Goal: Task Accomplishment & Management: Use online tool/utility

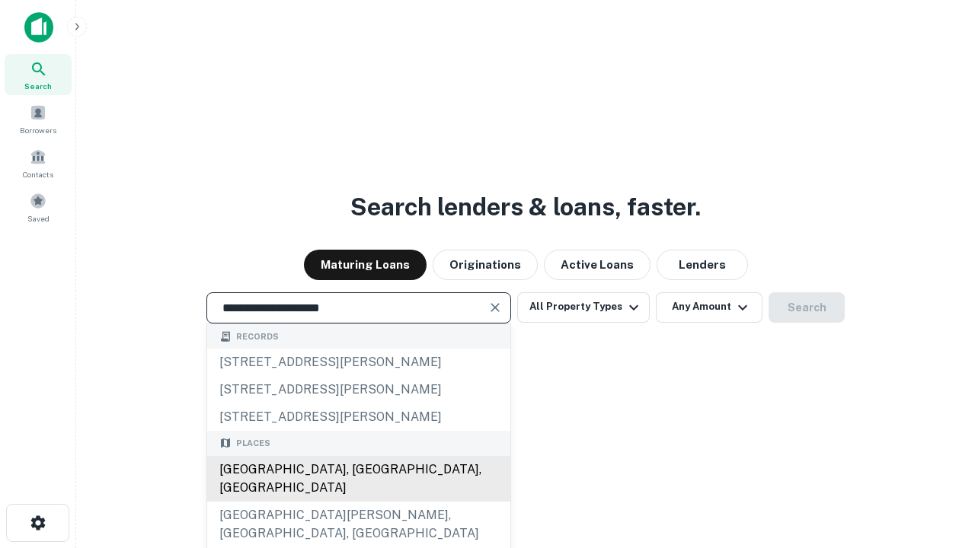
click at [358, 502] on div "Santa Monica, CA, USA" at bounding box center [358, 479] width 303 height 46
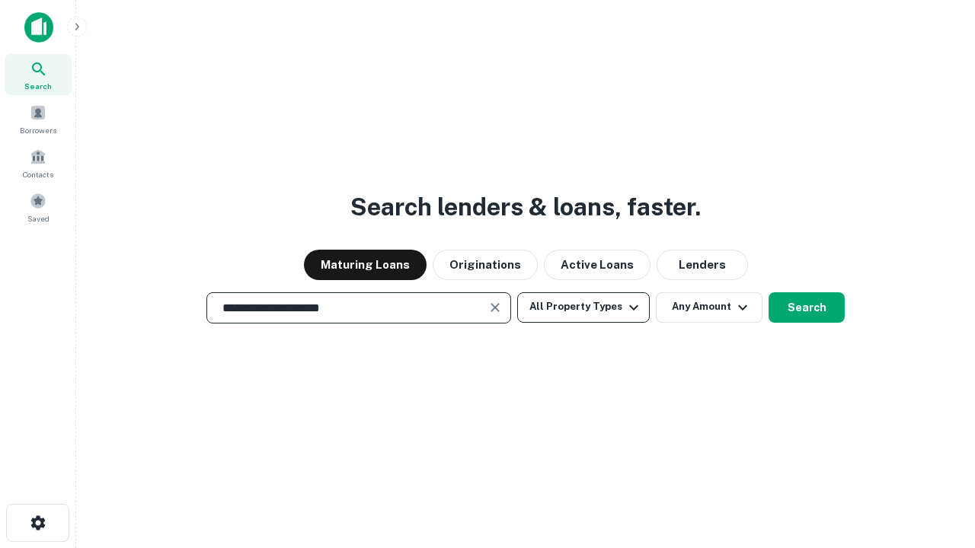
type input "**********"
click at [583, 307] on button "All Property Types" at bounding box center [583, 307] width 133 height 30
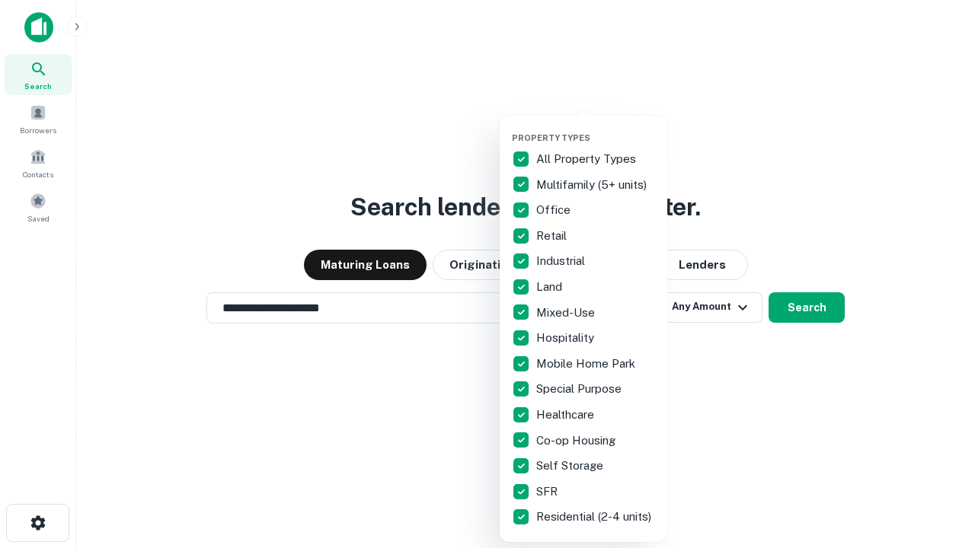
click at [596, 128] on button "button" at bounding box center [596, 128] width 168 height 1
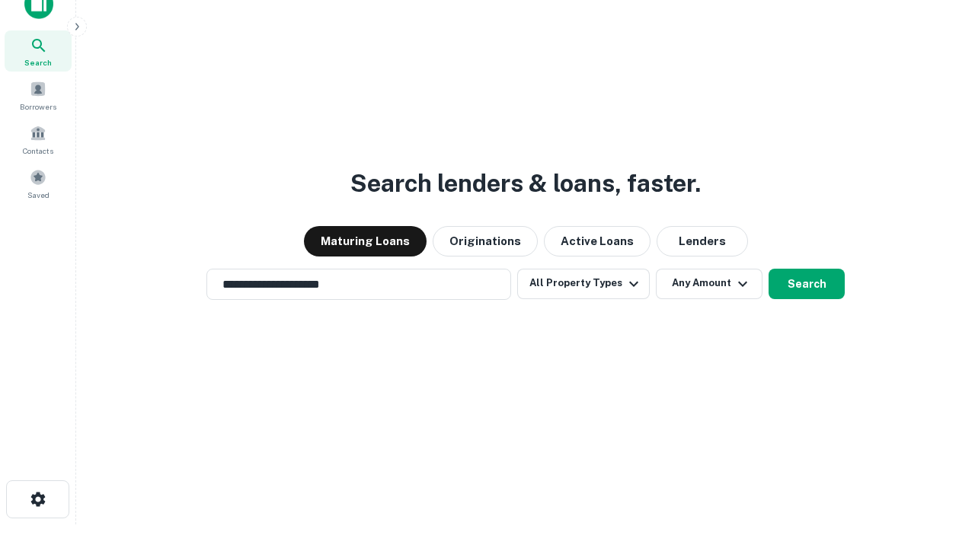
scroll to position [9, 184]
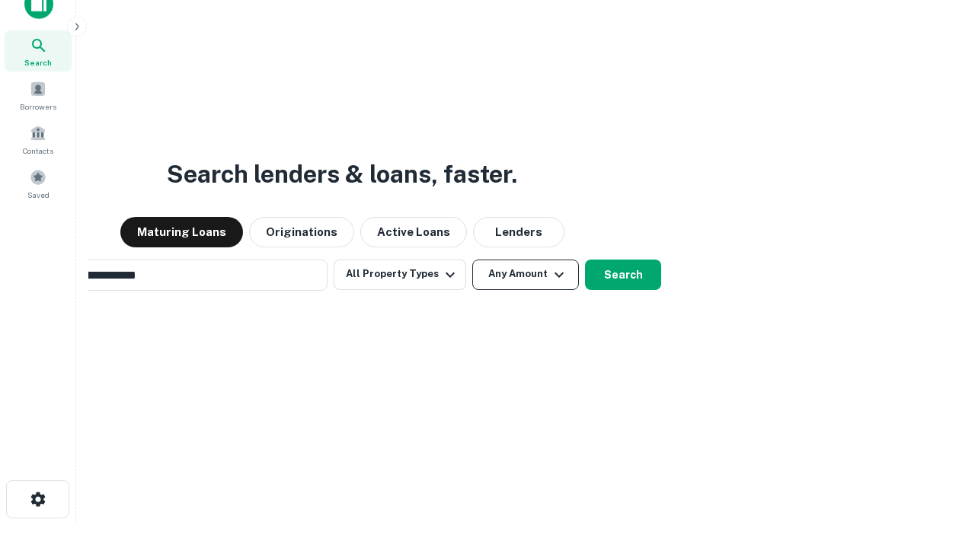
click at [472, 260] on button "Any Amount" at bounding box center [525, 275] width 107 height 30
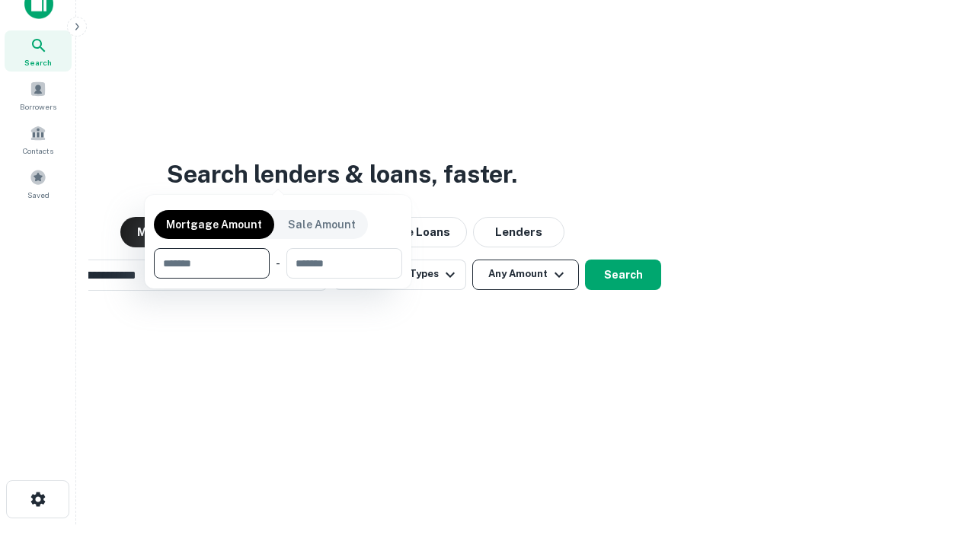
scroll to position [24, 0]
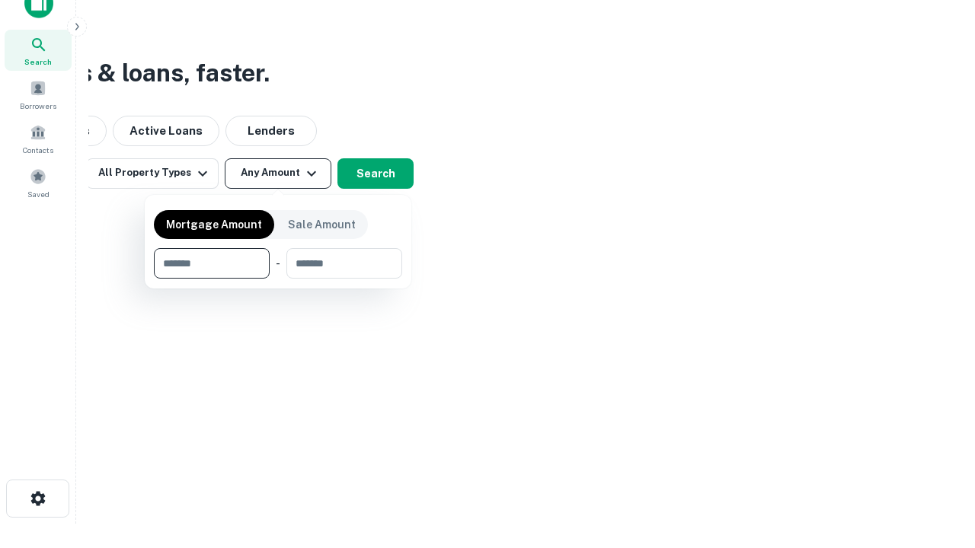
type input "*******"
click at [278, 279] on button "button" at bounding box center [278, 279] width 248 height 1
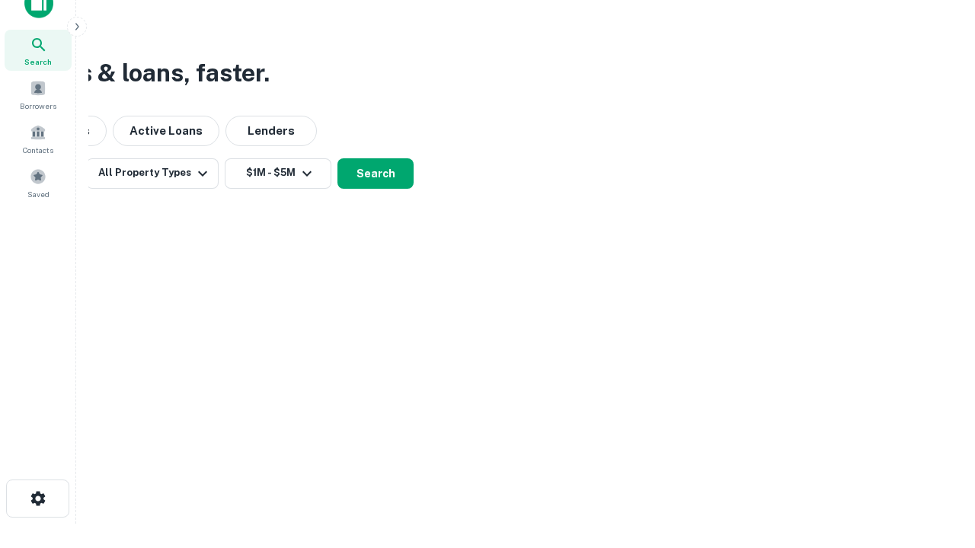
scroll to position [9, 281]
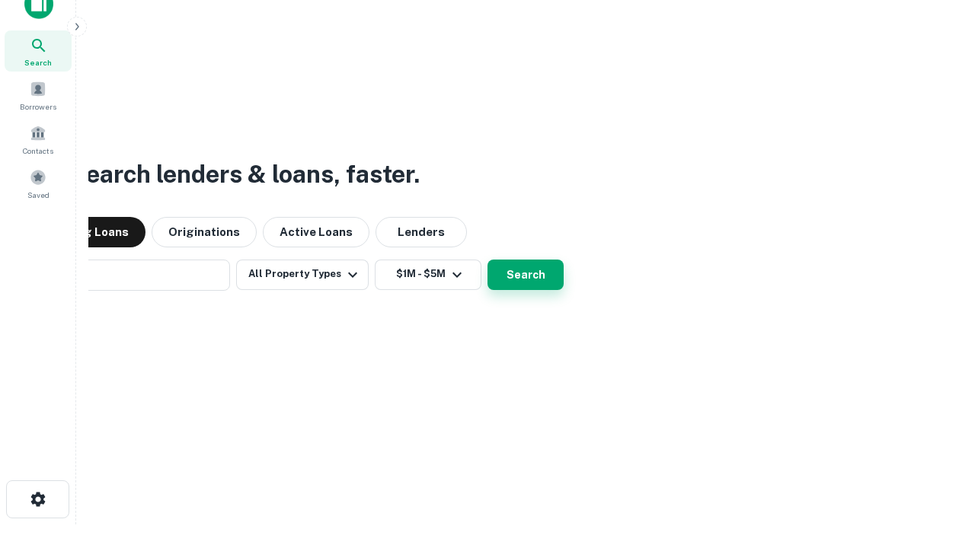
click at [487, 260] on button "Search" at bounding box center [525, 275] width 76 height 30
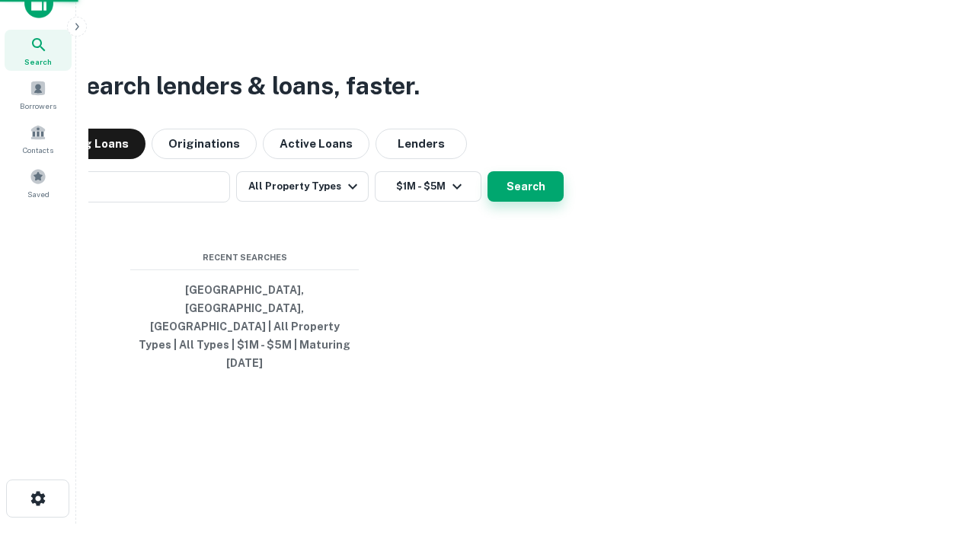
scroll to position [40, 431]
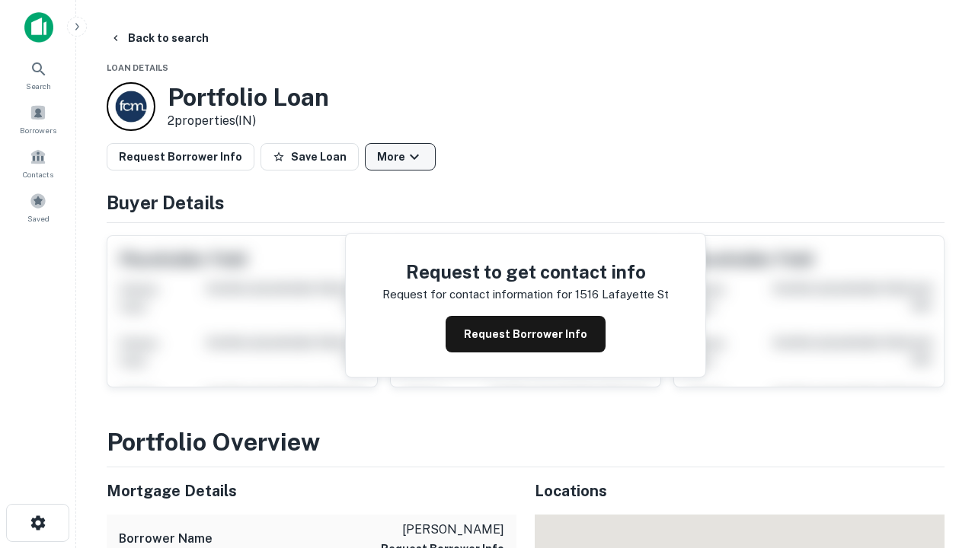
click at [400, 157] on button "More" at bounding box center [400, 156] width 71 height 27
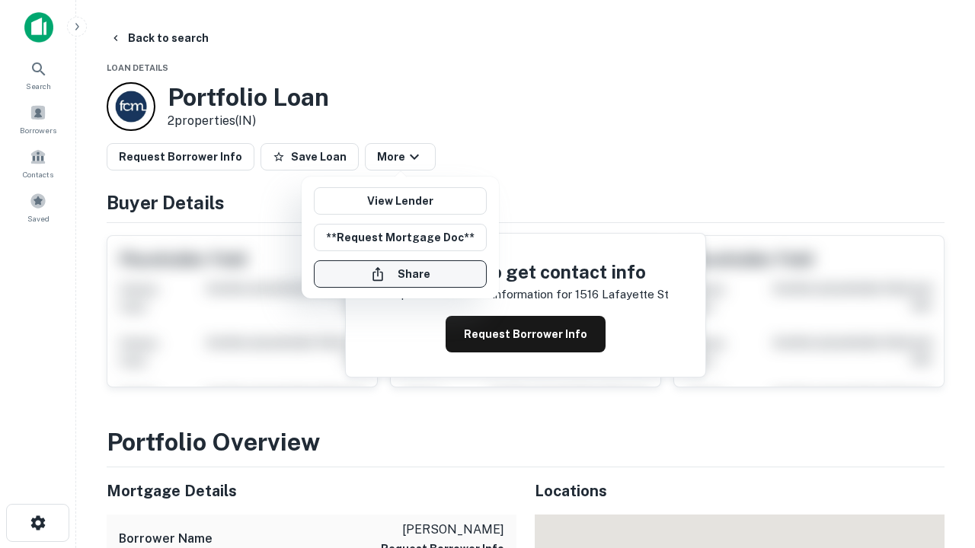
click at [400, 274] on button "Share" at bounding box center [400, 274] width 173 height 27
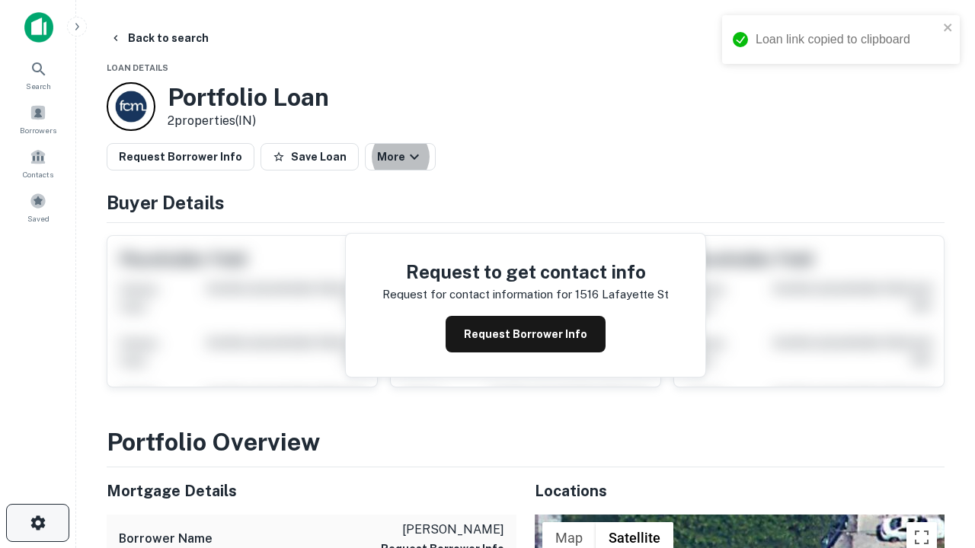
click at [37, 523] on icon "button" at bounding box center [38, 523] width 18 height 18
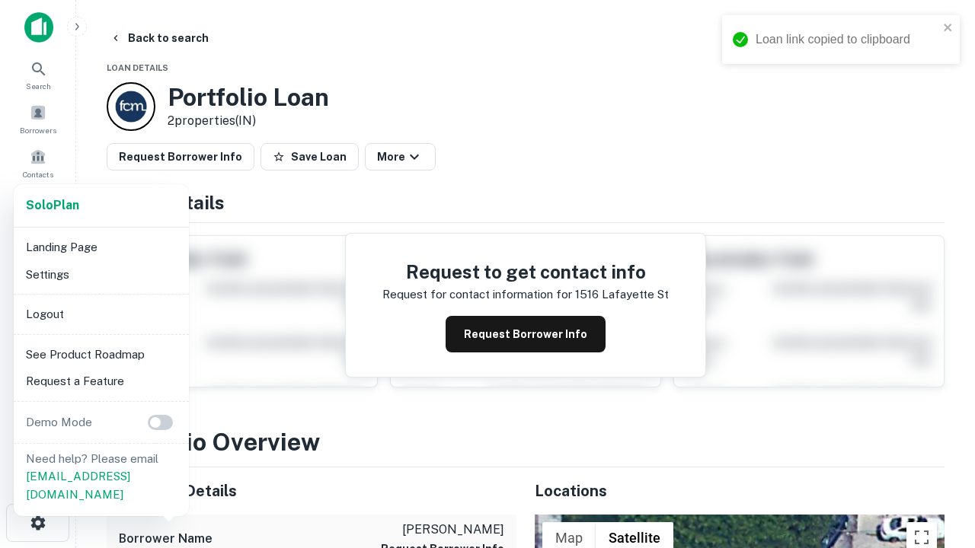
click at [101, 314] on li "Logout" at bounding box center [101, 314] width 163 height 27
